Goal: Download file/media

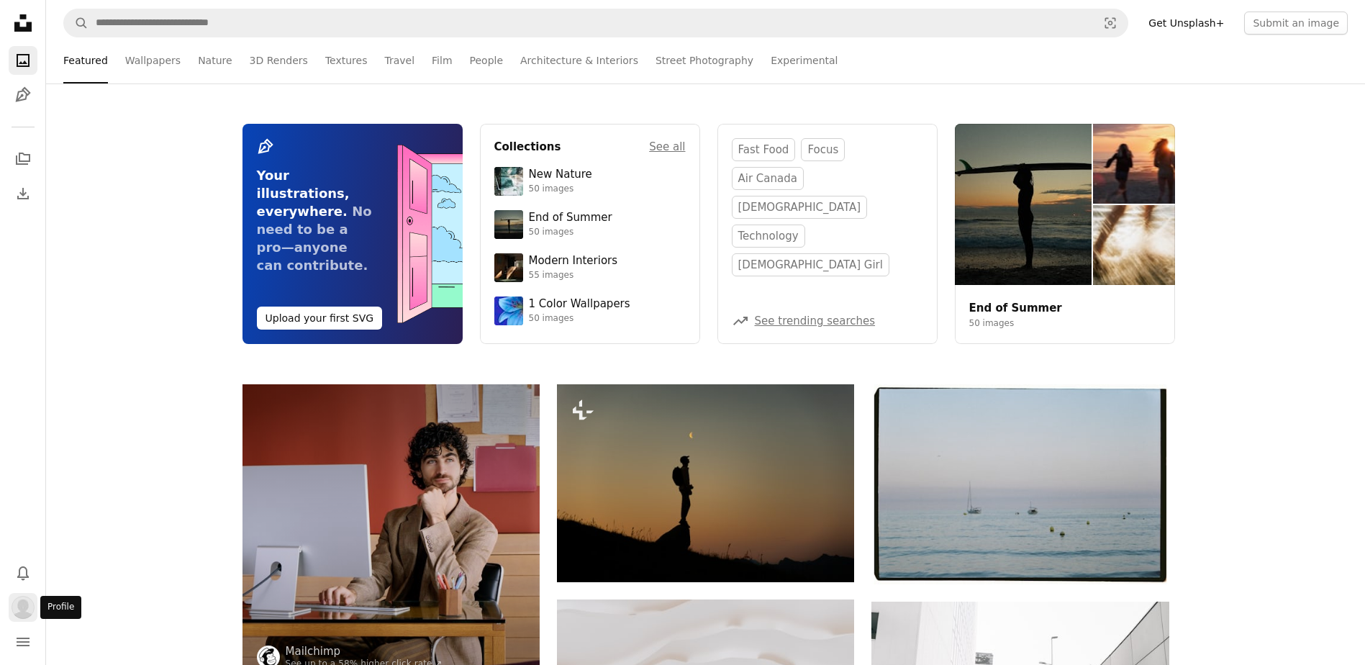
click at [22, 608] on img "Profile" at bounding box center [23, 607] width 23 height 23
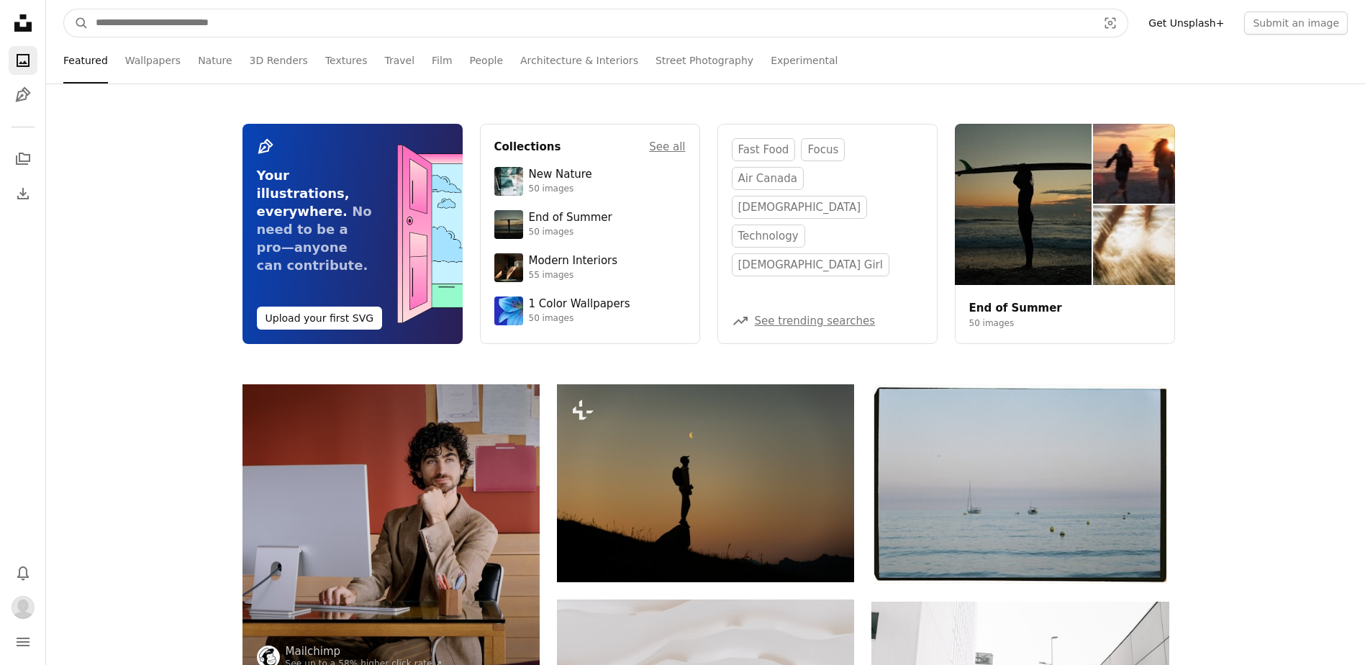
click at [225, 17] on input "Find visuals sitewide" at bounding box center [590, 22] width 1004 height 27
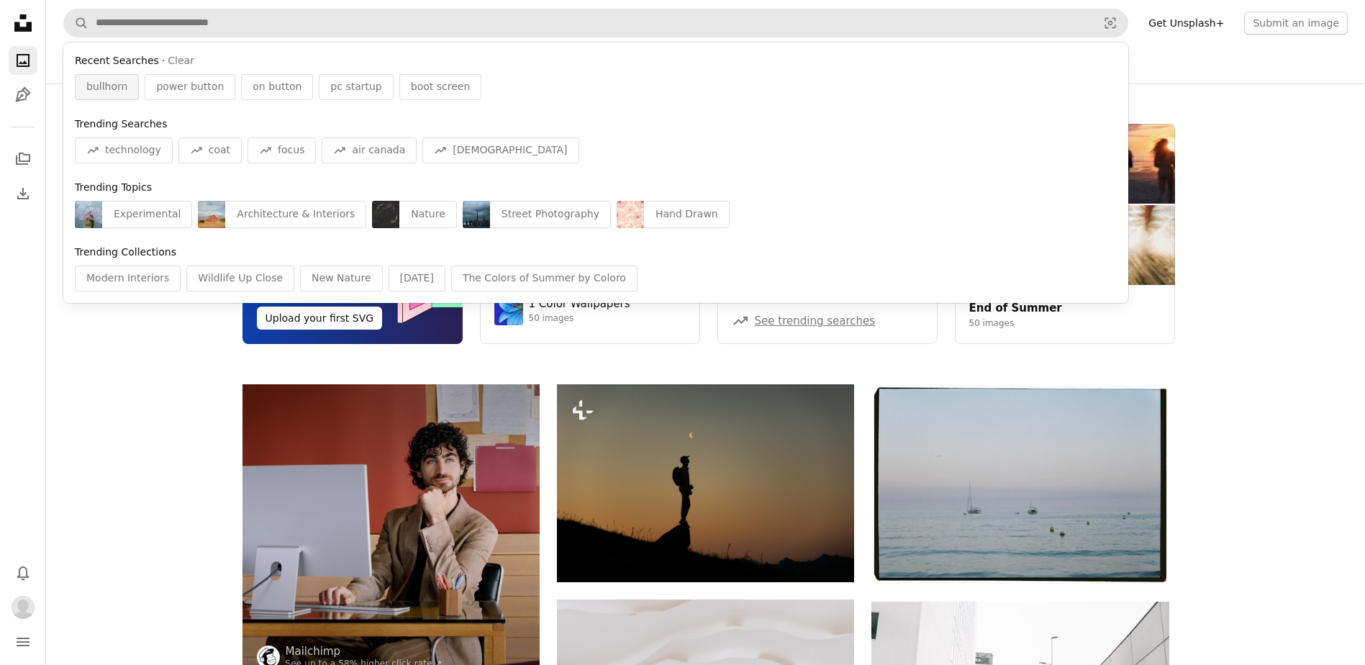
click at [124, 79] on div "bullhorn" at bounding box center [107, 87] width 64 height 26
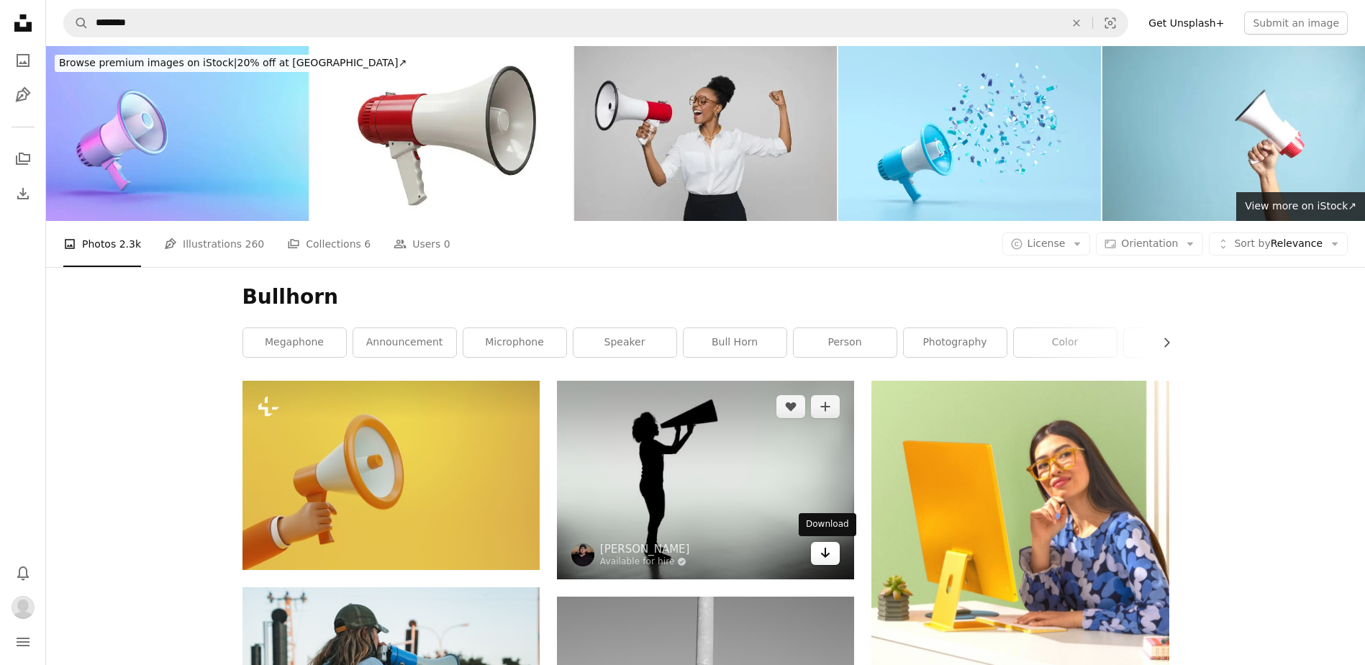
click at [829, 555] on icon "Arrow pointing down" at bounding box center [825, 552] width 12 height 17
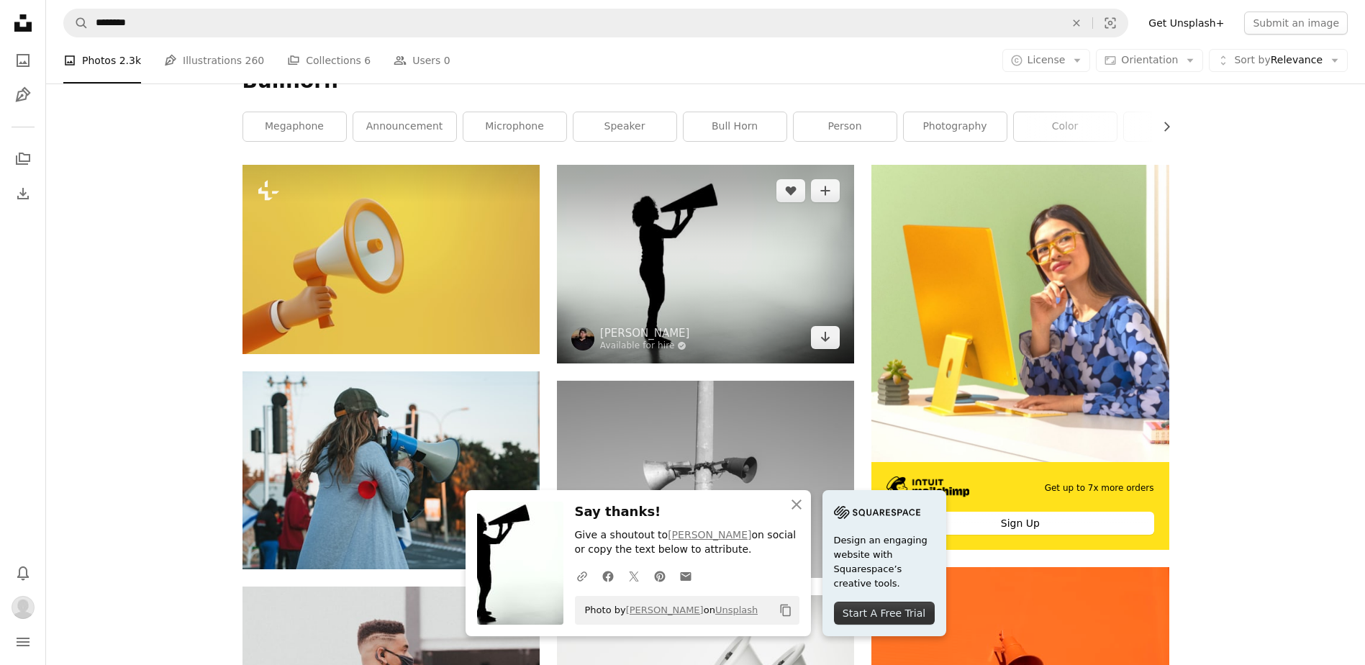
scroll to position [360, 0]
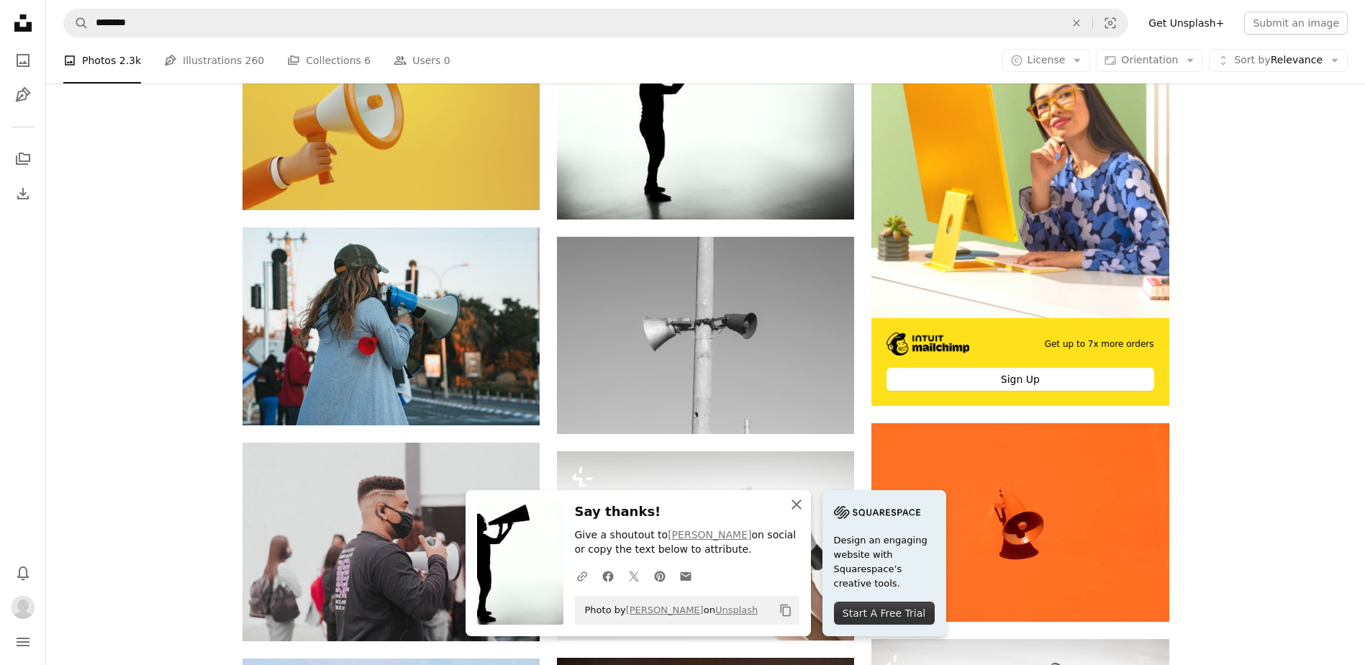
click at [795, 501] on icon "An X shape" at bounding box center [796, 504] width 17 height 17
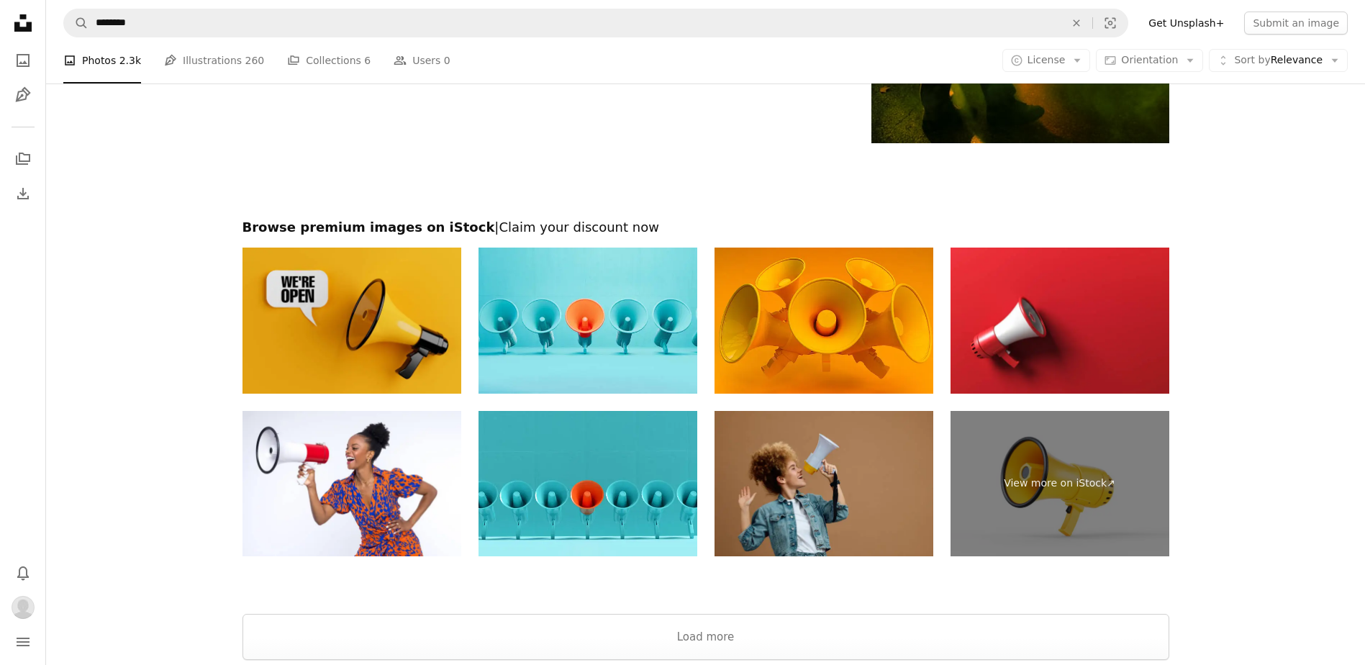
scroll to position [2683, 0]
